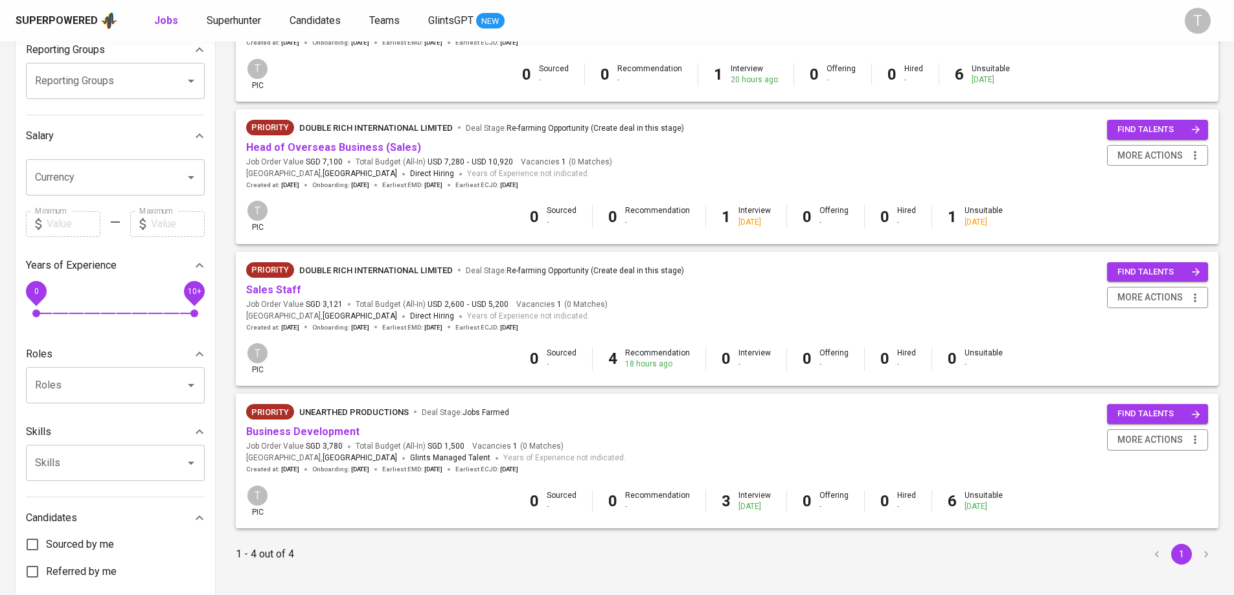
scroll to position [225, 0]
click at [286, 287] on link "Sales Staff" at bounding box center [273, 288] width 55 height 12
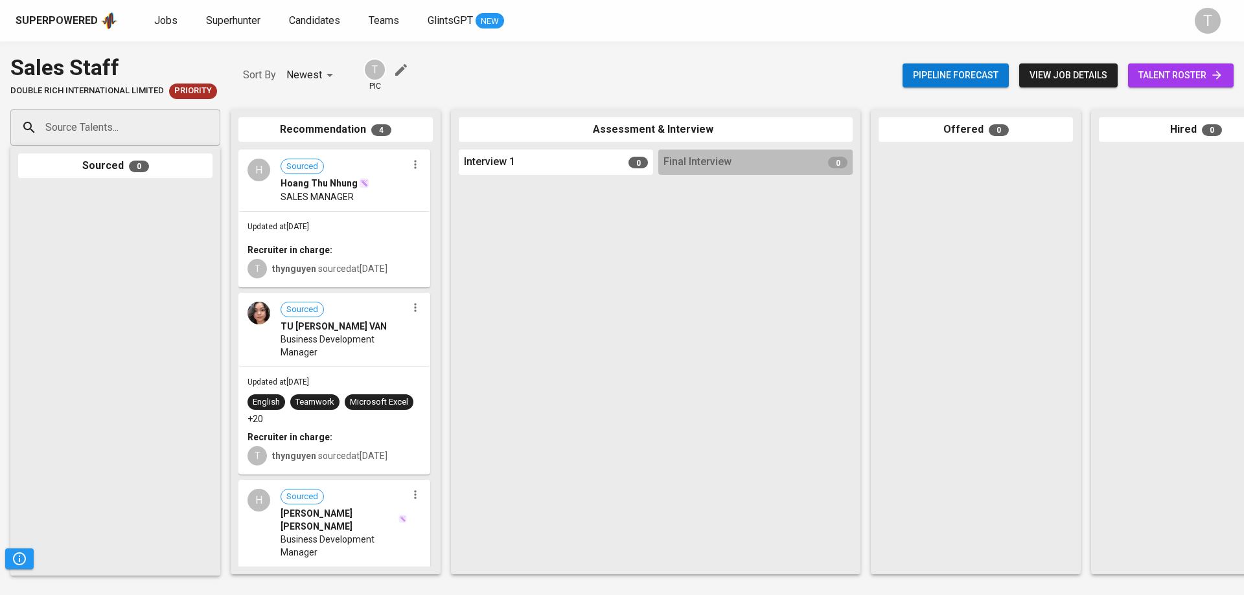
click at [155, 128] on input "Source Talents..." at bounding box center [110, 127] width 136 height 25
paste input "[EMAIL_ADDRESS][DOMAIN_NAME]"
type input "[EMAIL_ADDRESS][DOMAIN_NAME]"
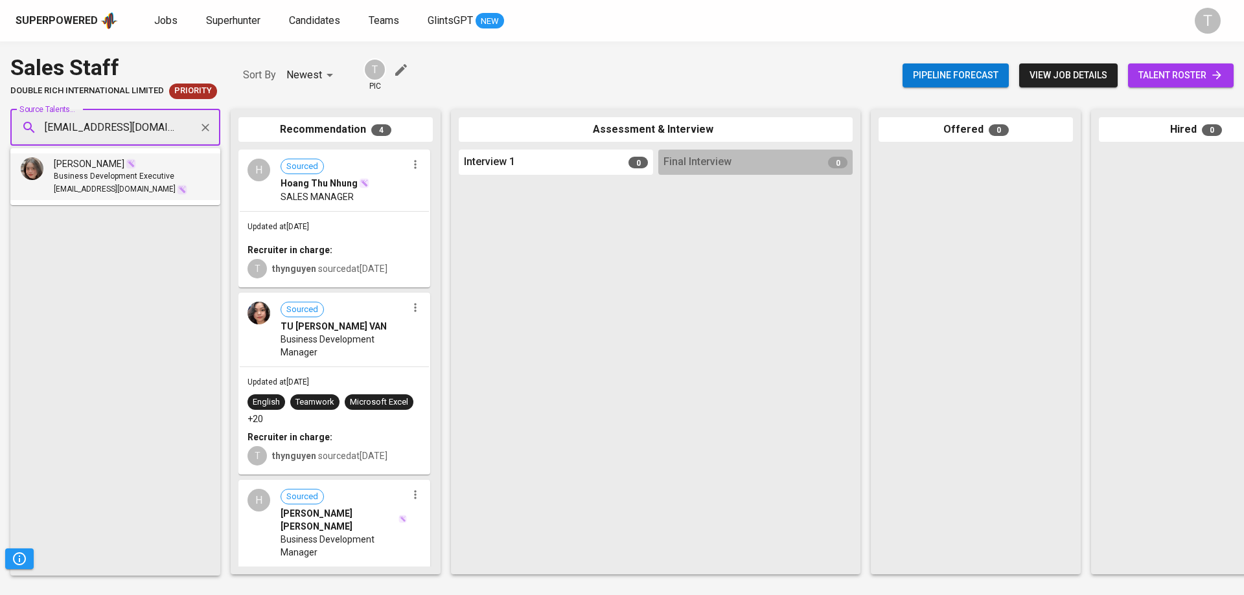
click at [182, 185] on li "Hồng Hân Vân Business Development Executive hellocathan@gmail.com" at bounding box center [115, 177] width 210 height 47
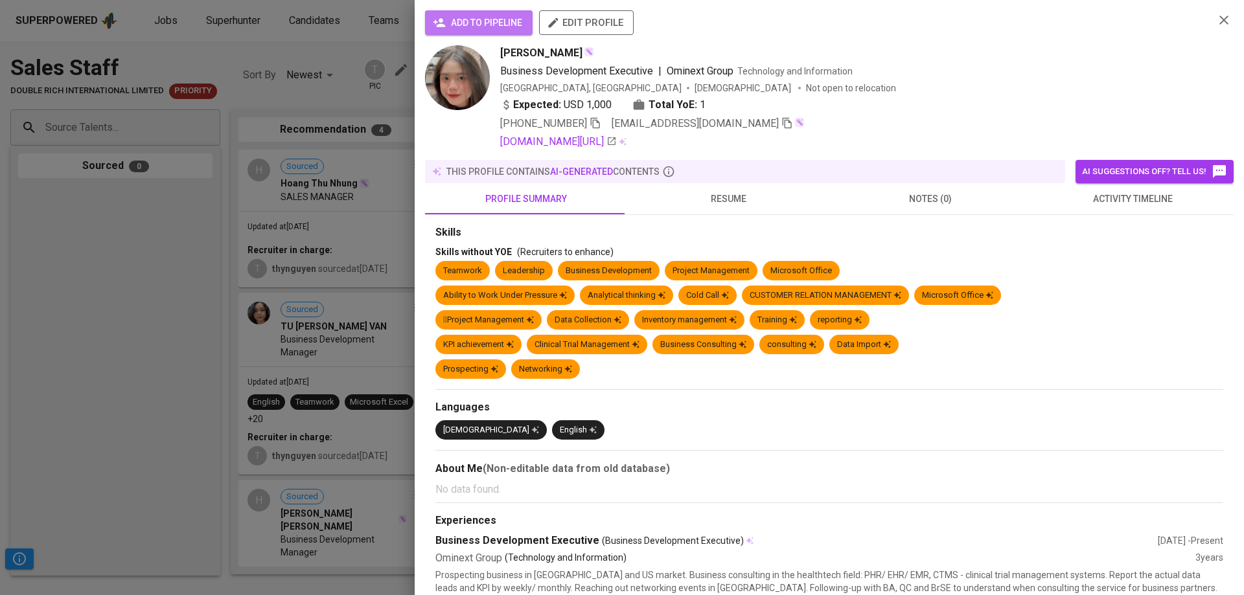
click at [483, 17] on span "add to pipeline" at bounding box center [478, 23] width 87 height 16
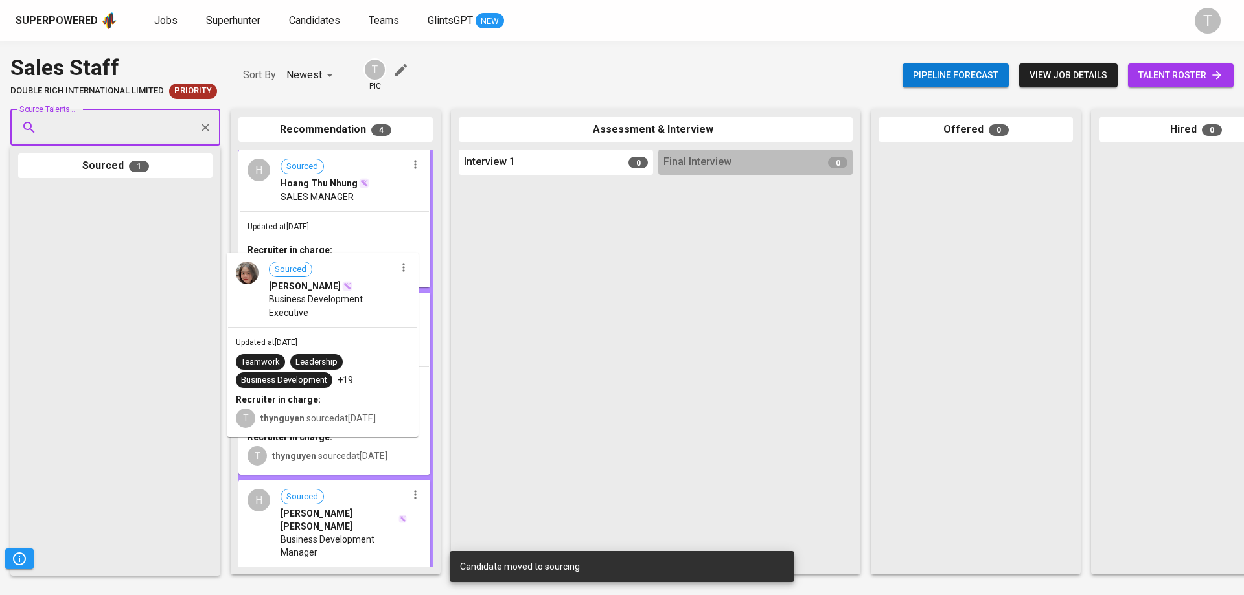
drag, startPoint x: 148, startPoint y: 225, endPoint x: 360, endPoint y: 292, distance: 222.3
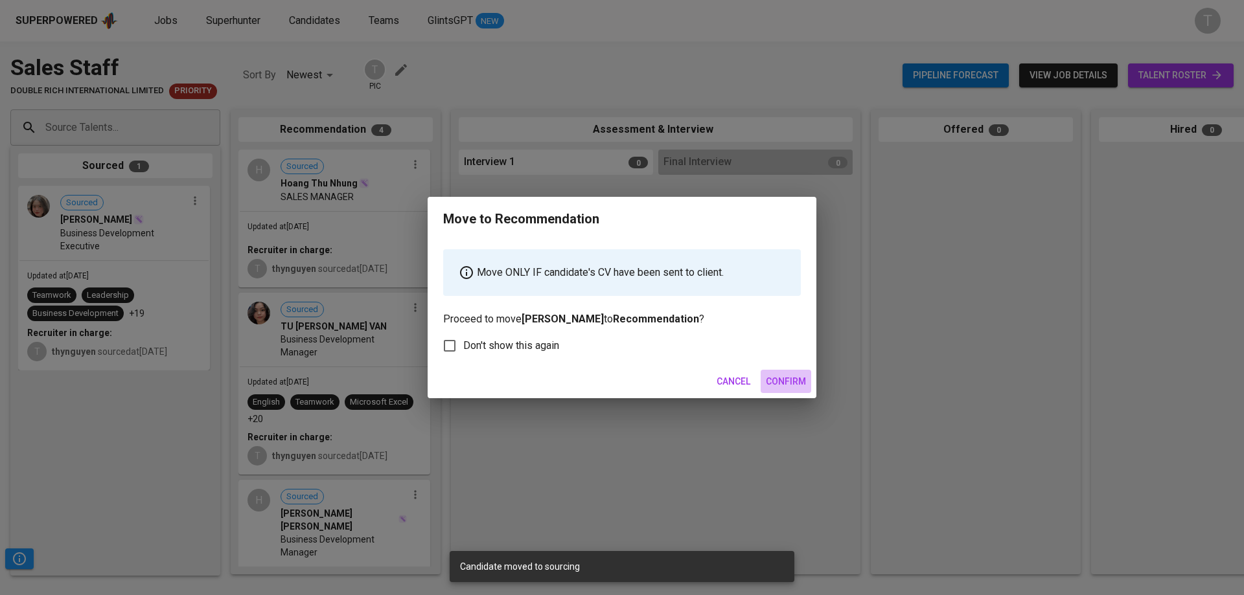
click at [777, 379] on span "Confirm" at bounding box center [786, 382] width 40 height 16
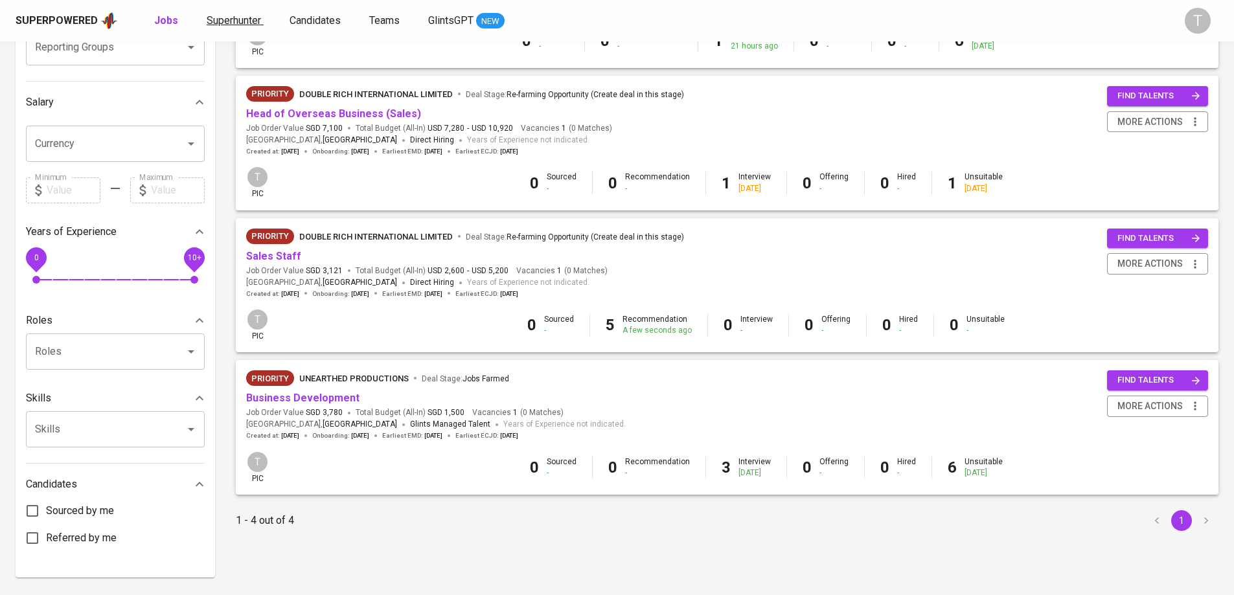
scroll to position [290, 0]
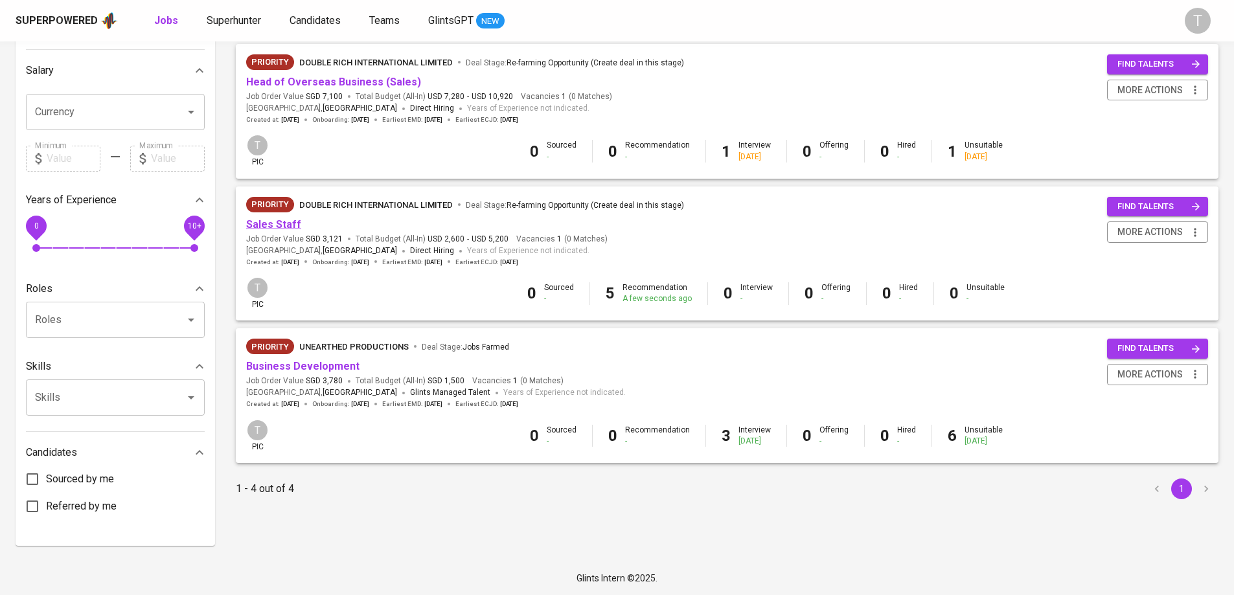
click at [247, 221] on link "Sales Staff" at bounding box center [273, 224] width 55 height 12
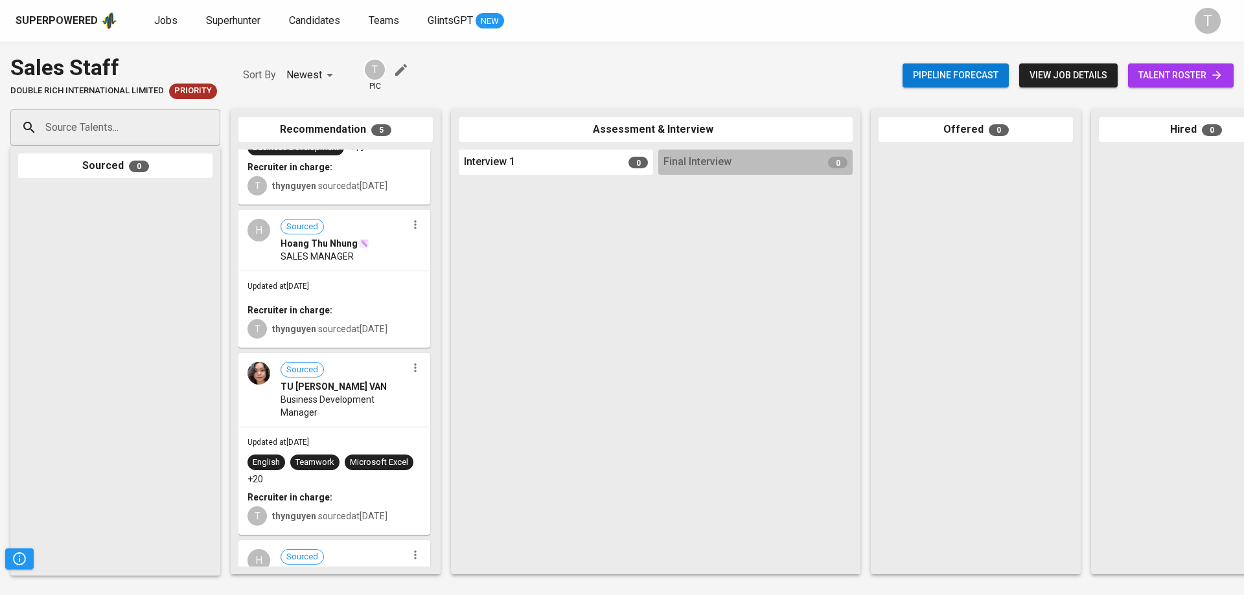
scroll to position [448, 0]
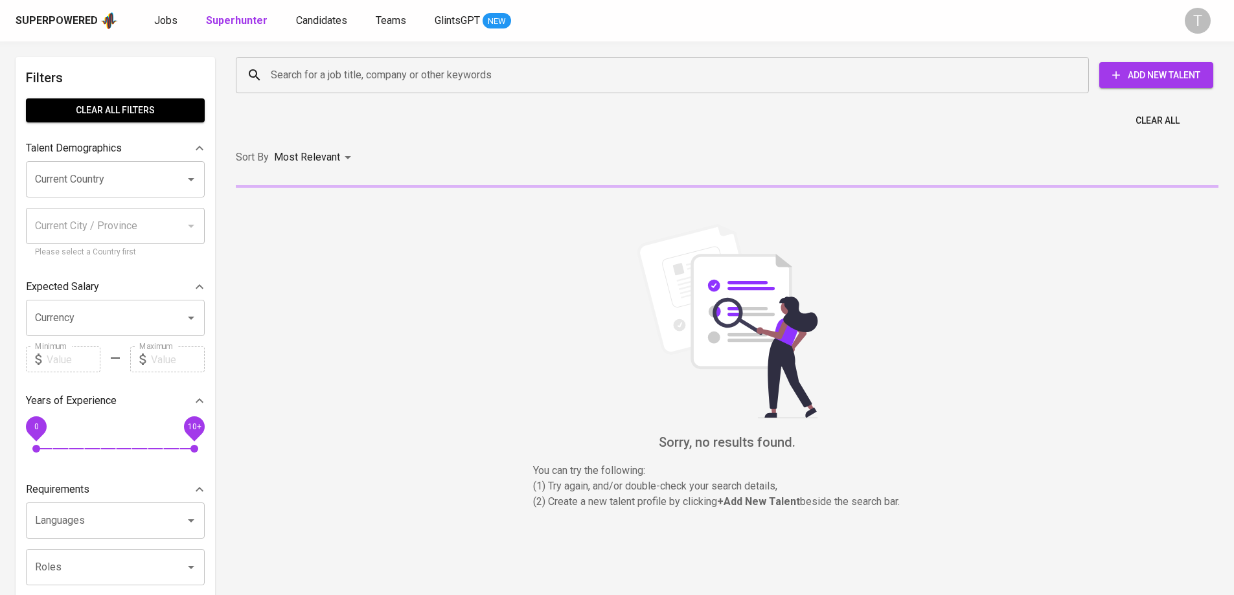
click at [483, 93] on div "Search for a job title, company or other keywords Search for a job title, compa…" at bounding box center [724, 74] width 983 height 41
click at [486, 80] on input "Search for a job title, company or other keywords" at bounding box center [666, 75] width 796 height 25
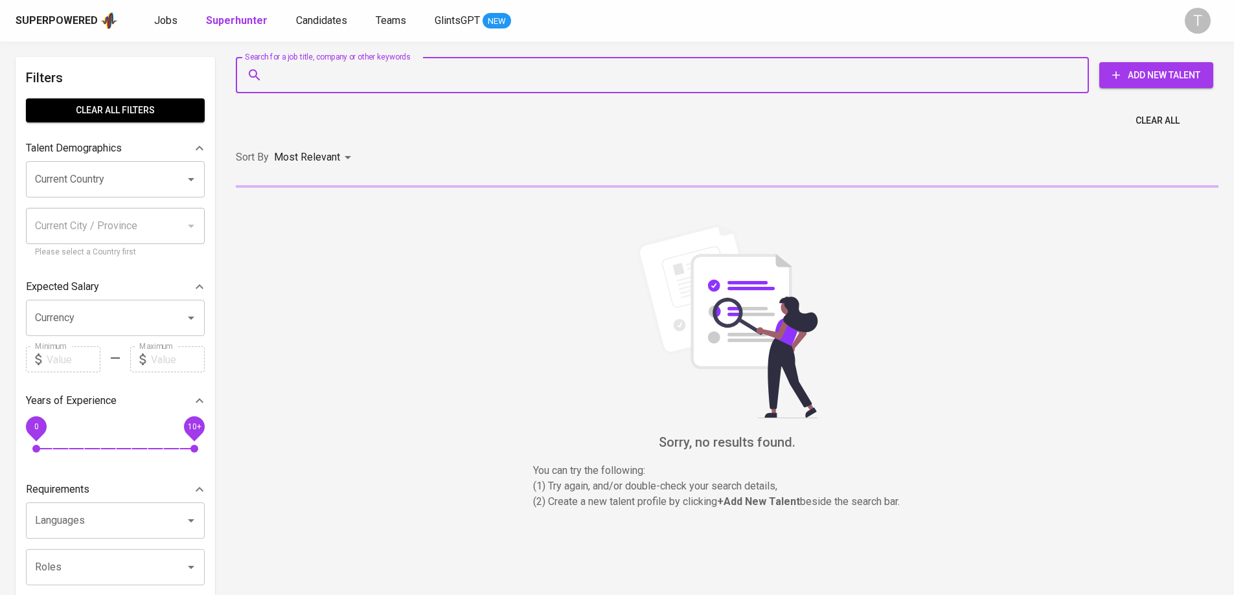
paste input "[EMAIL_ADDRESS][DOMAIN_NAME]"
type input "[EMAIL_ADDRESS][DOMAIN_NAME]"
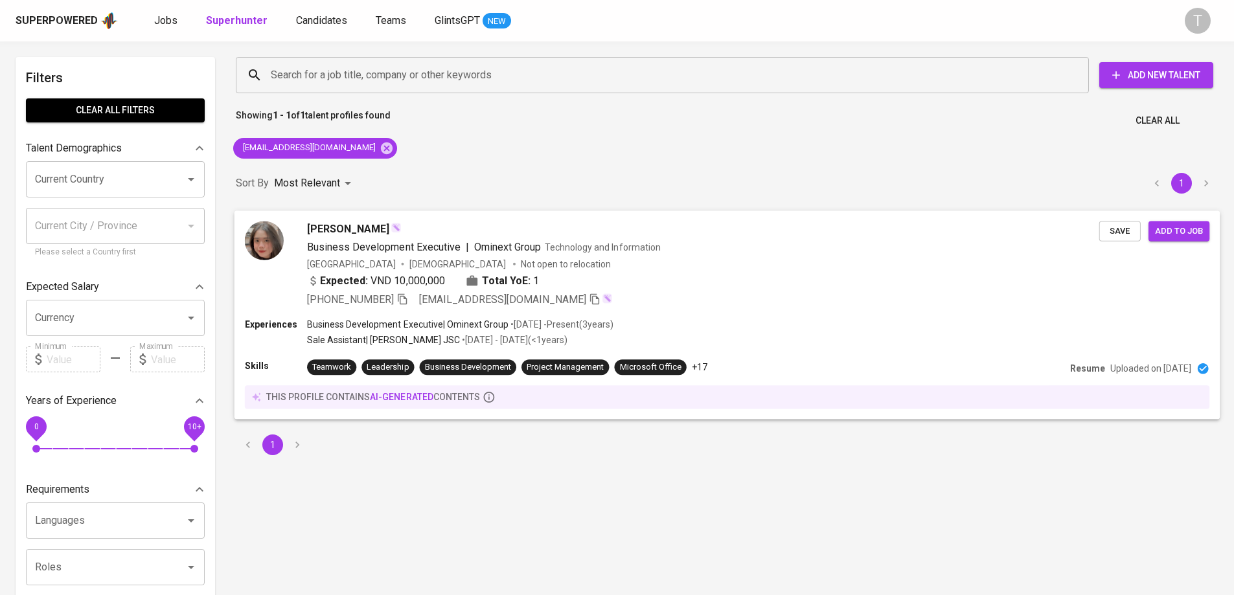
click at [700, 295] on div "[PHONE_NUMBER] [EMAIL_ADDRESS][DOMAIN_NAME]" at bounding box center [703, 299] width 792 height 16
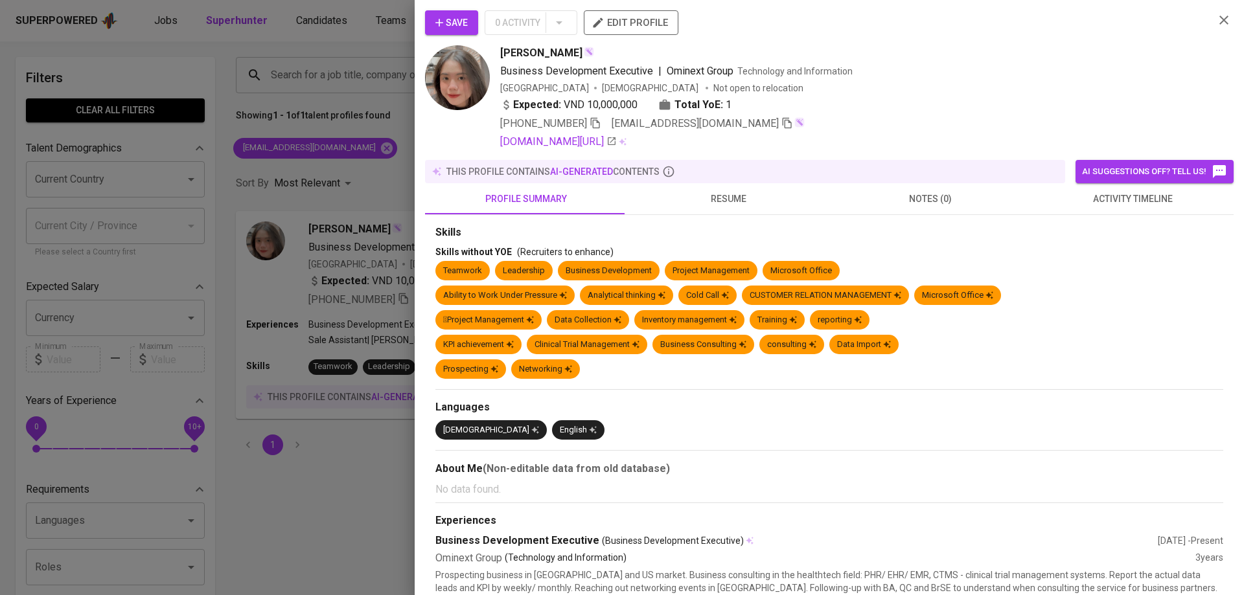
click at [465, 18] on span "Save" at bounding box center [451, 23] width 32 height 16
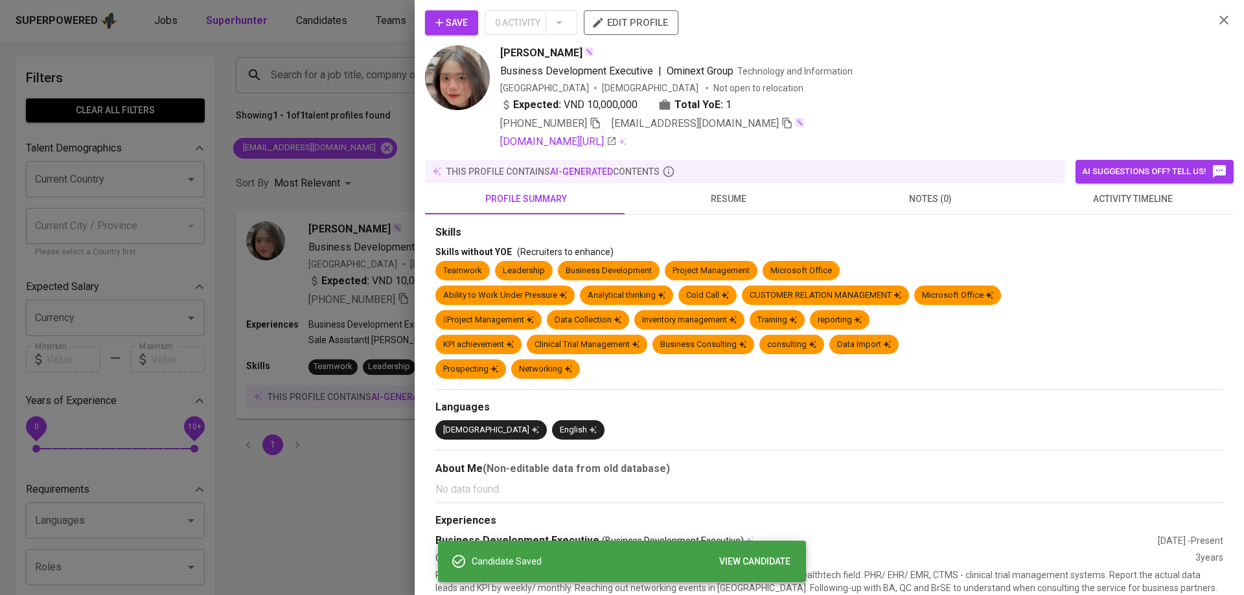
click at [641, 19] on span "edit profile" at bounding box center [631, 22] width 74 height 17
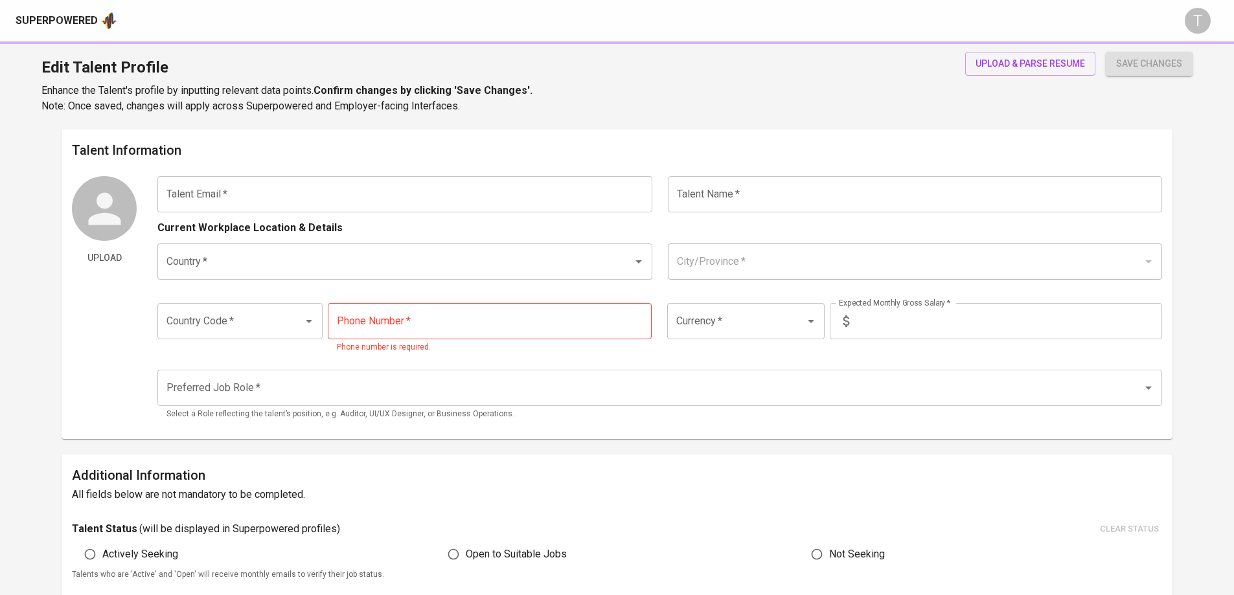
type input "[EMAIL_ADDRESS][DOMAIN_NAME]"
type input "[PERSON_NAME]"
type input "[GEOGRAPHIC_DATA]"
type input "+84"
type input "847-231-697"
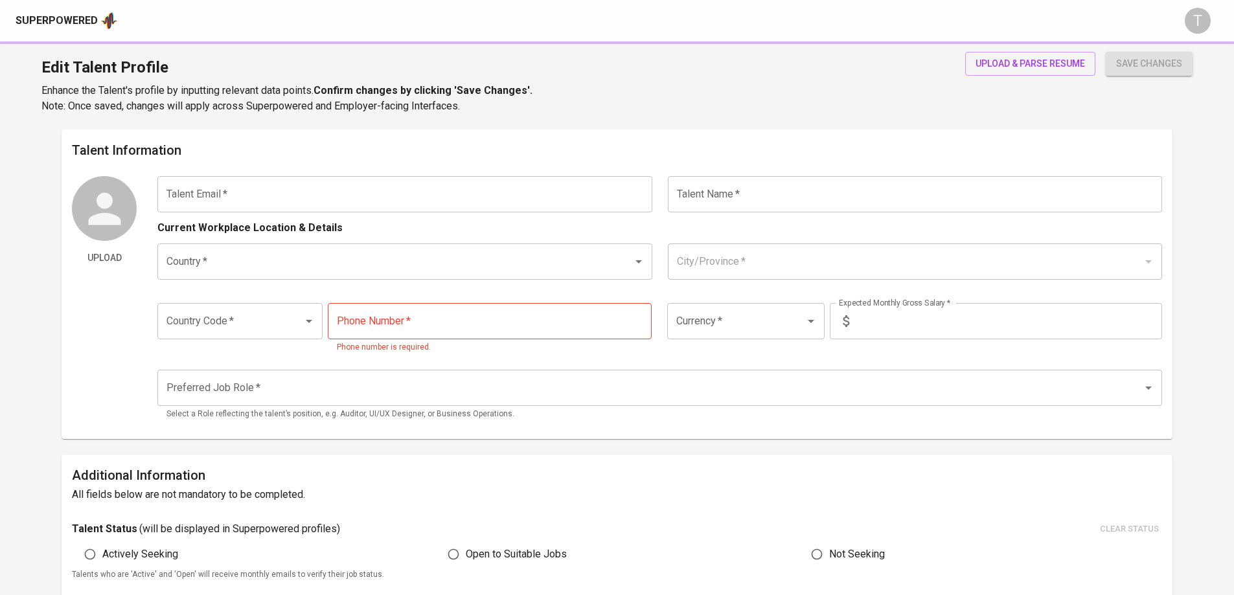
type input "VND"
type input "10,000,000"
radio input "true"
type input "1"
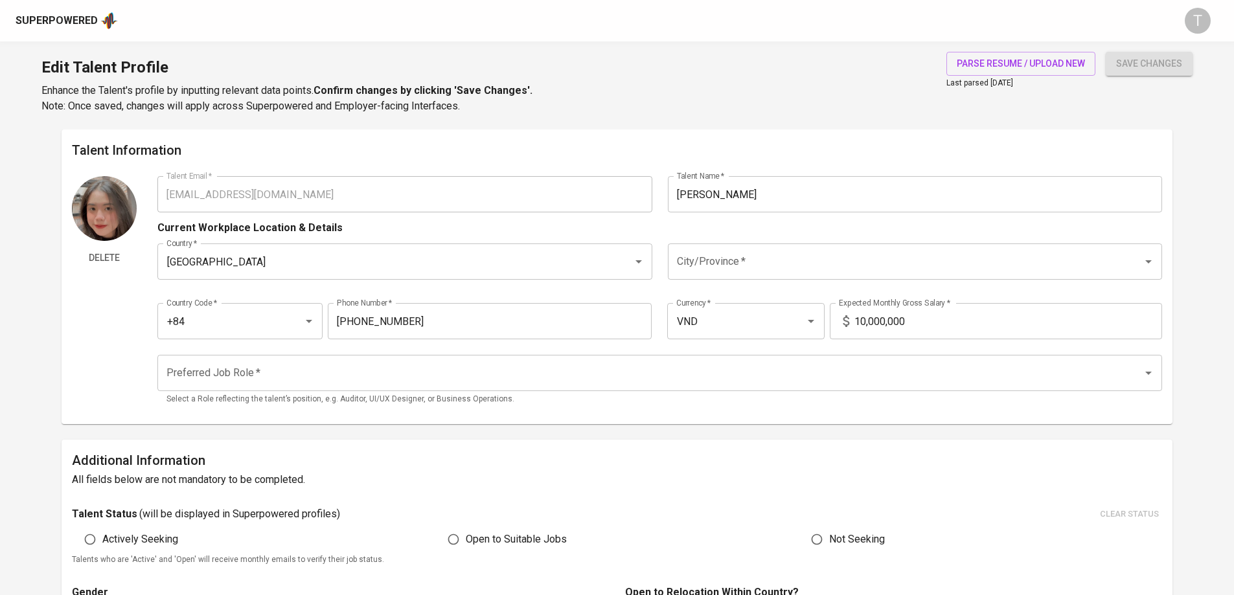
click at [1005, 45] on div "Edit Talent Profile Enhance the Talent's profile by inputting relevant data poi…" at bounding box center [617, 85] width 1234 height 88
click at [1010, 60] on span "parse resume / upload new" at bounding box center [1021, 64] width 128 height 16
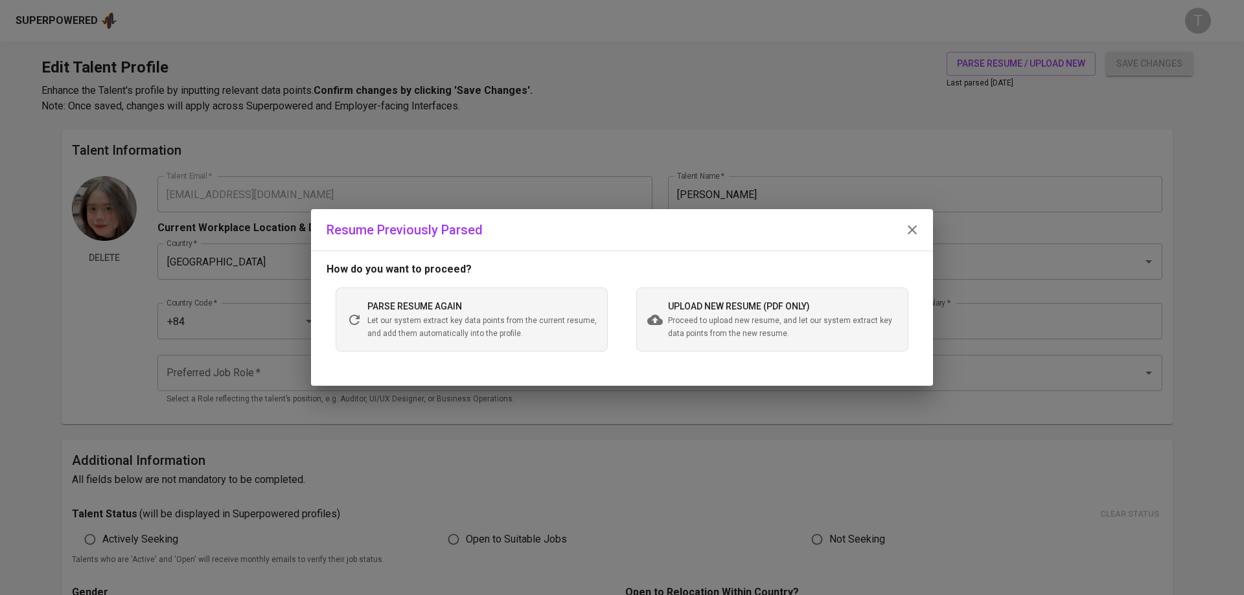
click at [757, 319] on span "Proceed to upload new resume, and let our system extract key data points from t…" at bounding box center [782, 328] width 229 height 26
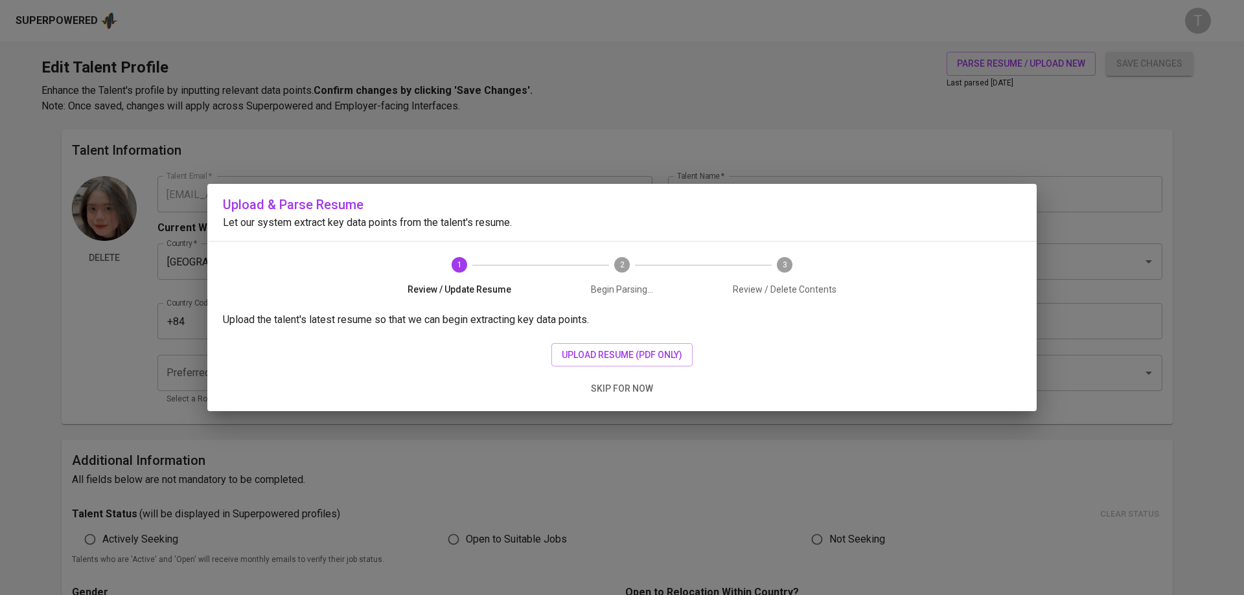
click at [741, 135] on div "Upload & Parse Resume Let our system extract key data points from the talent's …" at bounding box center [622, 297] width 1244 height 595
click at [641, 391] on span "skip for now" at bounding box center [622, 389] width 62 height 16
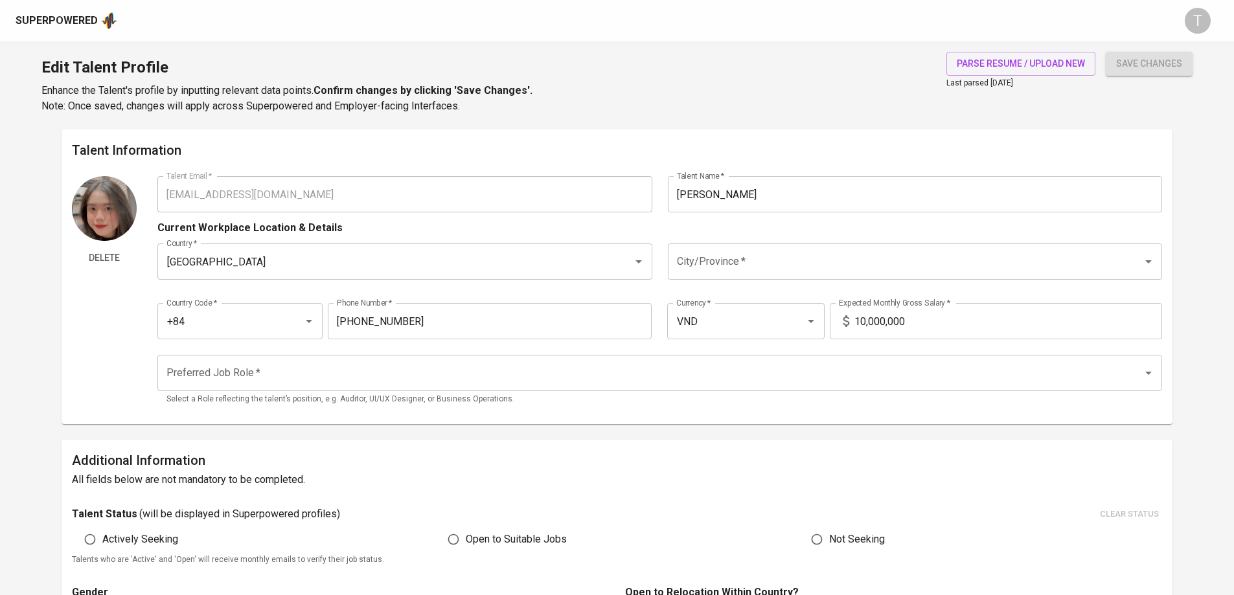
click at [772, 258] on input "City/Province   *" at bounding box center [897, 261] width 446 height 25
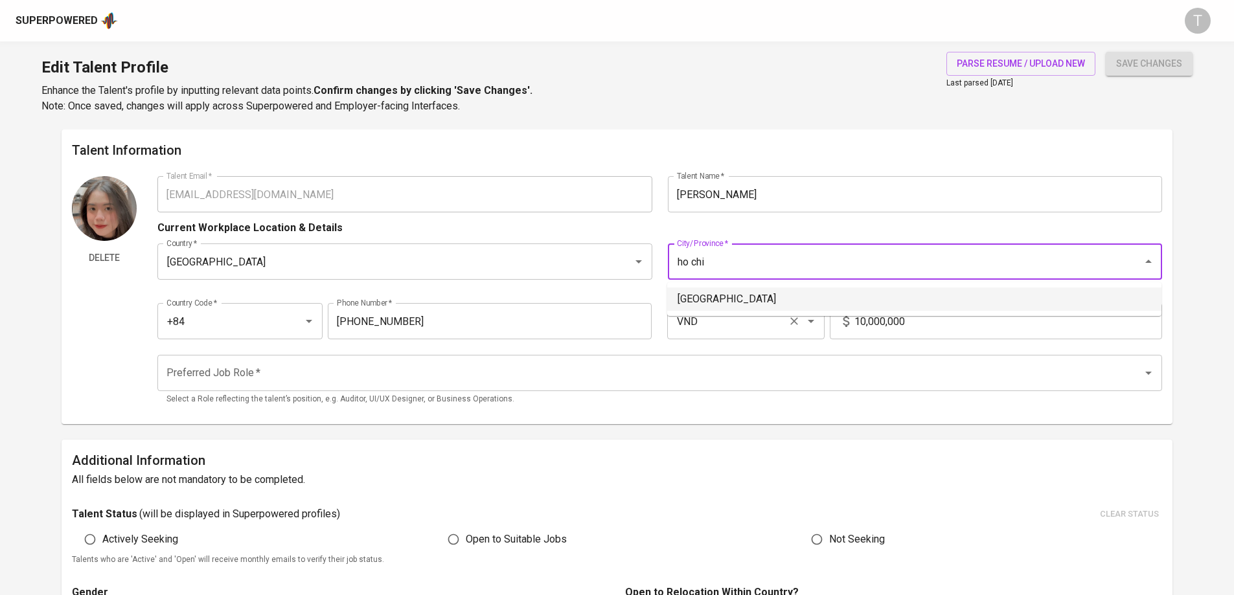
click at [759, 303] on li "Ho Chi Minh City" at bounding box center [914, 299] width 494 height 23
type input "Ho Chi Minh City"
click at [917, 340] on div "Country Code   * +84 Country Code * Phone Number   * 847-231-697 Phone Number *…" at bounding box center [659, 318] width 1005 height 60
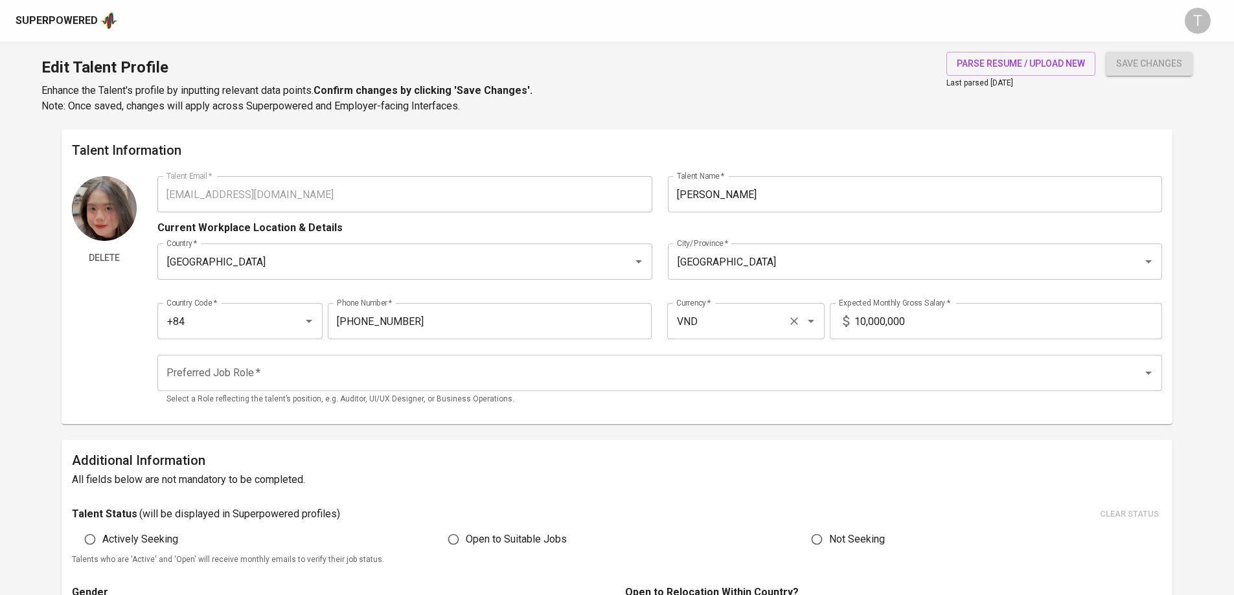
click at [740, 326] on input "VND" at bounding box center [727, 321] width 109 height 25
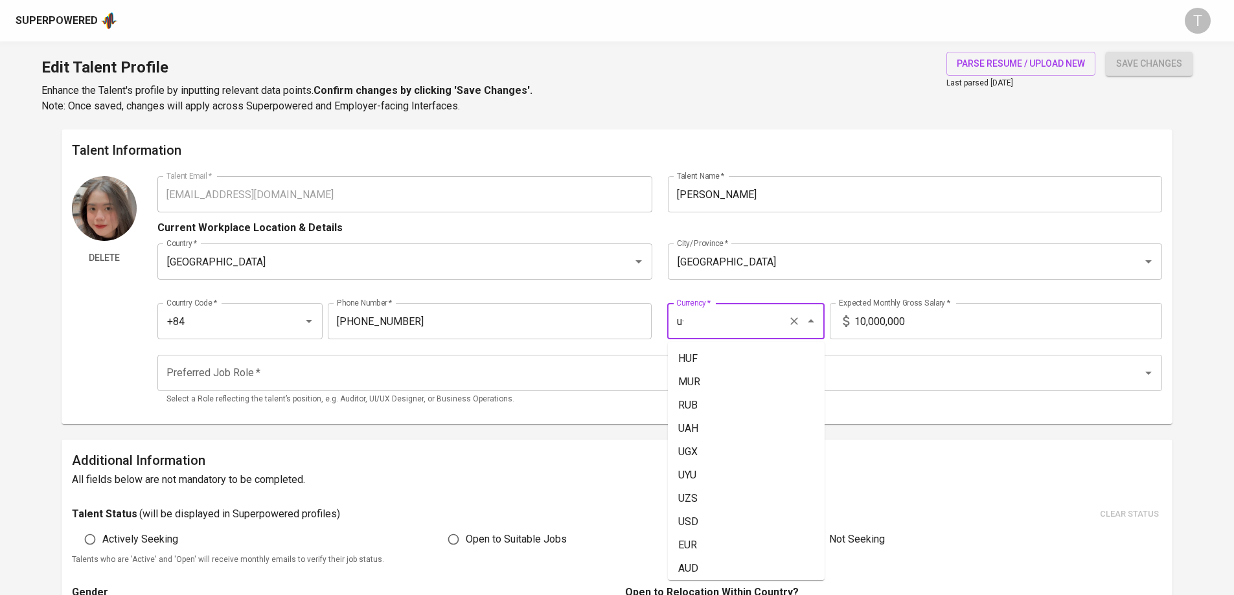
type input "u"
type input "ú"
click at [683, 360] on li "USD" at bounding box center [746, 358] width 157 height 23
type input "USD"
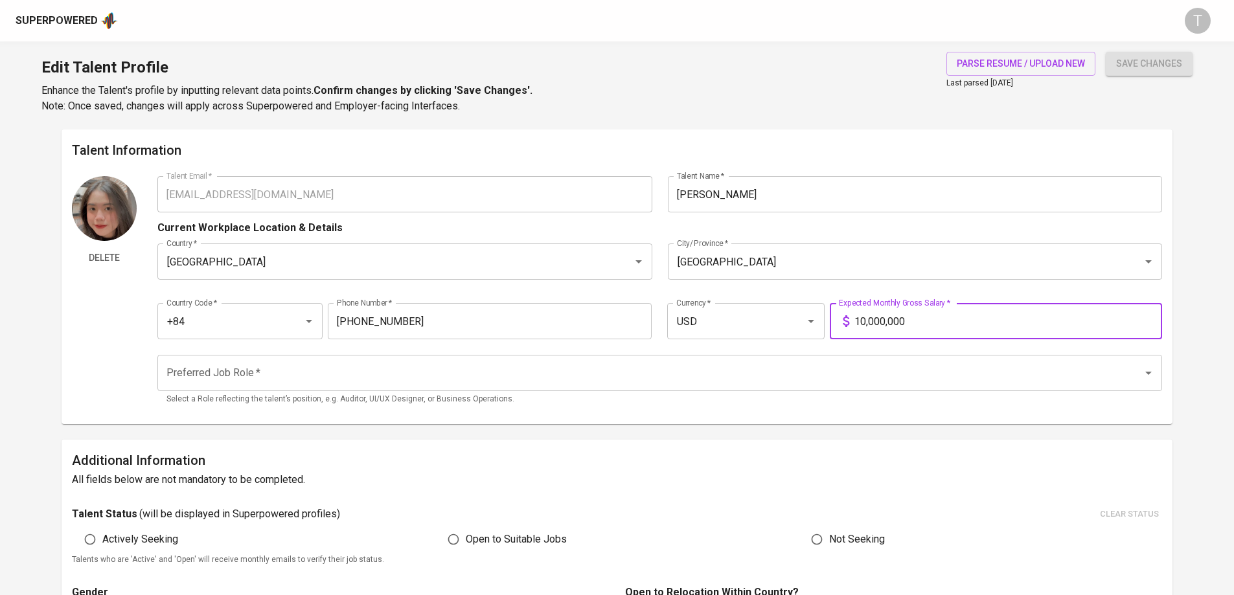
drag, startPoint x: 1003, startPoint y: 325, endPoint x: 870, endPoint y: 326, distance: 133.4
click at [870, 326] on input "10,000,000" at bounding box center [1008, 321] width 308 height 36
drag, startPoint x: 854, startPoint y: 324, endPoint x: 928, endPoint y: 321, distance: 73.9
click at [928, 321] on input "1" at bounding box center [1008, 321] width 308 height 36
type input "1,000"
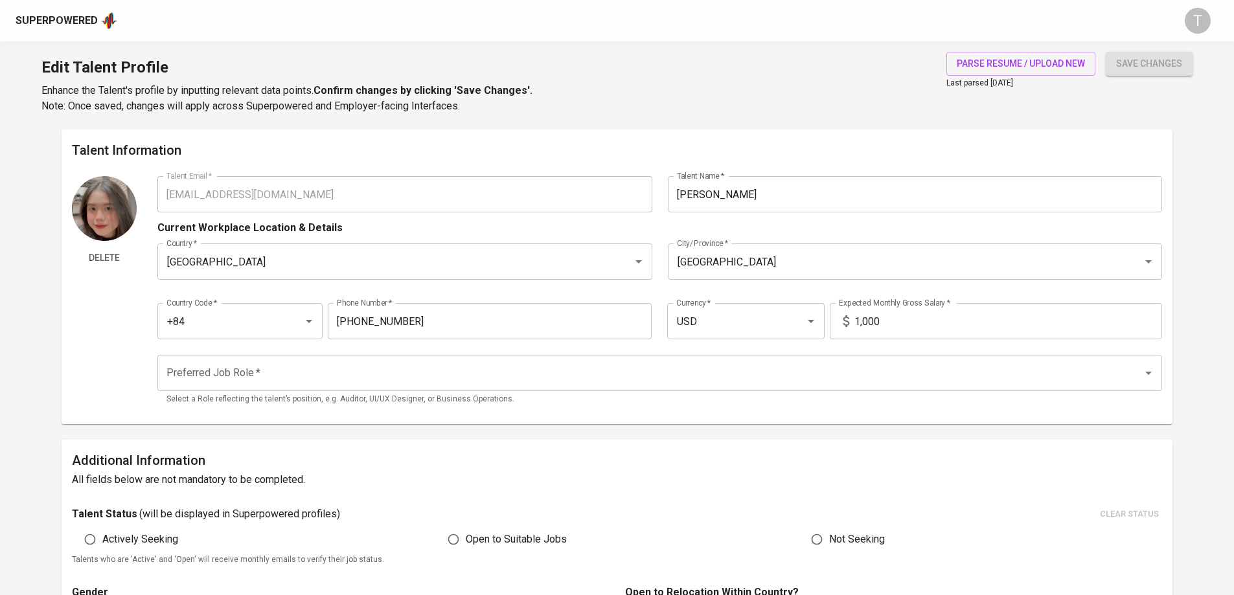
click at [893, 125] on div "Edit Talent Profile Enhance the Talent's profile by inputting relevant data poi…" at bounding box center [617, 85] width 1234 height 88
click at [1174, 60] on span "save changes" at bounding box center [1149, 64] width 66 height 16
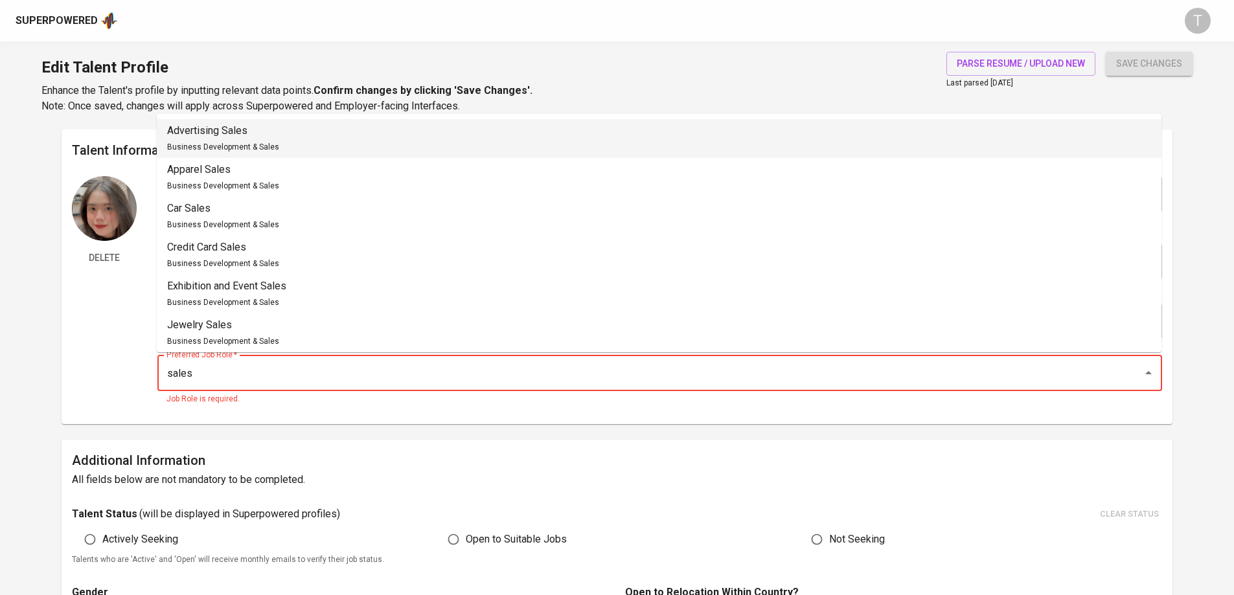
click at [308, 143] on li "Advertising Sales Business Development & Sales" at bounding box center [659, 138] width 1005 height 39
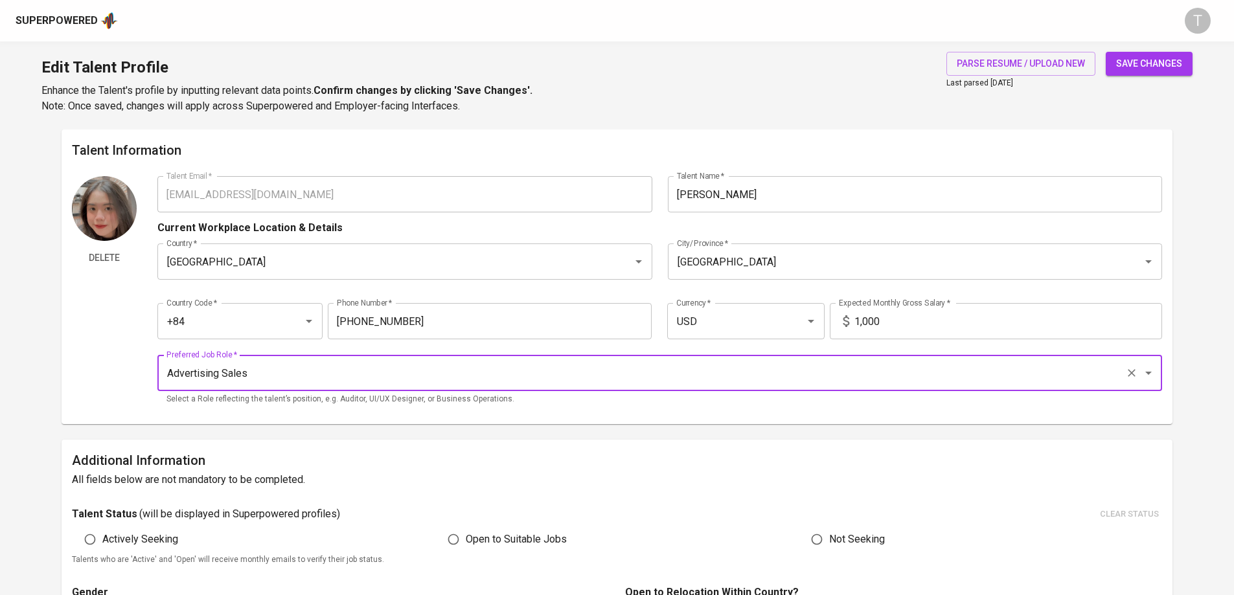
type input "Advertising Sales"
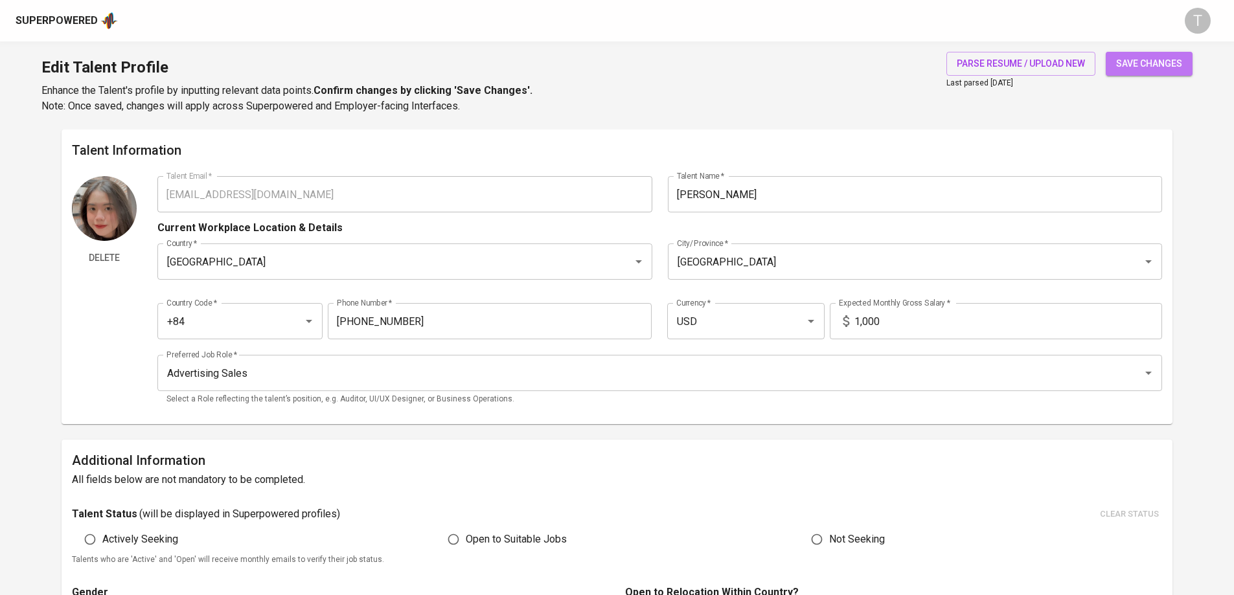
click at [1166, 53] on button "save changes" at bounding box center [1149, 64] width 87 height 24
